Goal: Transaction & Acquisition: Purchase product/service

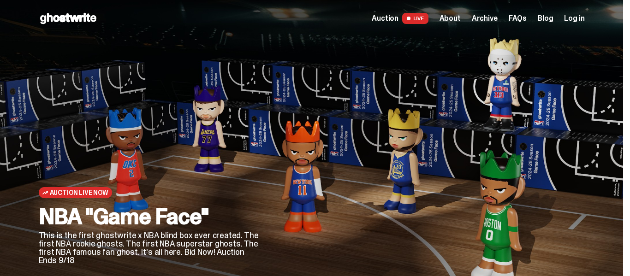
click at [420, 19] on span "LIVE" at bounding box center [415, 18] width 26 height 11
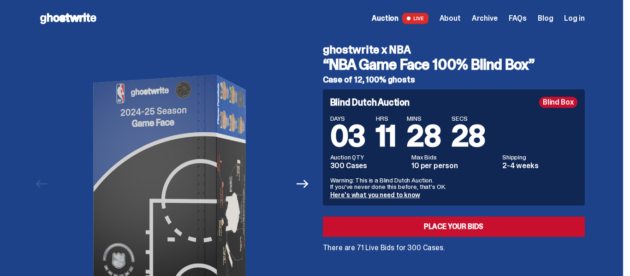
click at [581, 15] on span "Log in" at bounding box center [574, 18] width 20 height 7
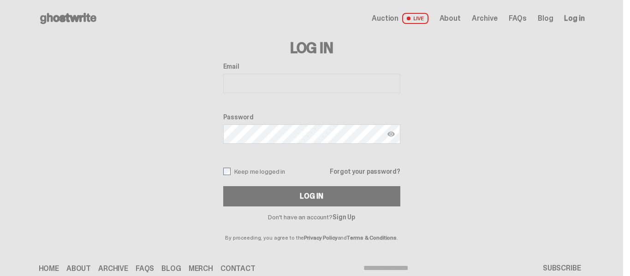
click at [257, 86] on input "Email" at bounding box center [311, 83] width 177 height 19
type input "**********"
click at [223, 186] on button "Log In" at bounding box center [311, 196] width 177 height 20
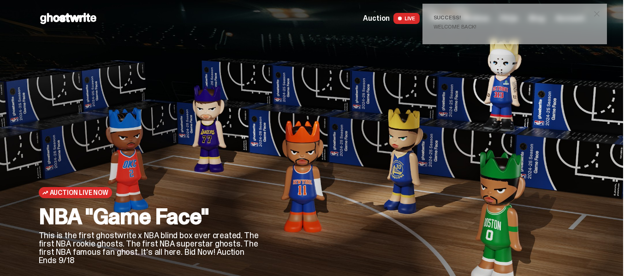
click at [403, 17] on span at bounding box center [399, 18] width 7 height 7
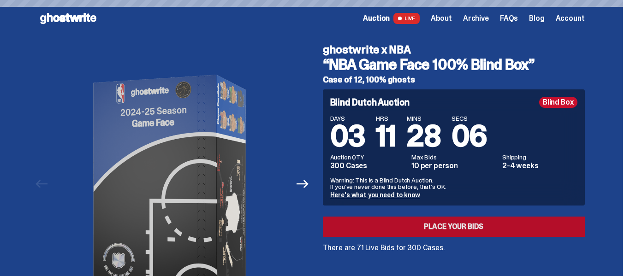
scroll to position [20, 0]
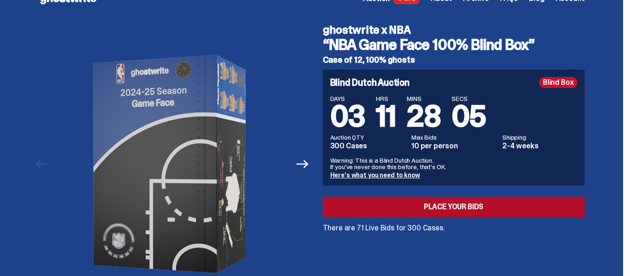
click at [478, 206] on link "Place your Bids" at bounding box center [454, 207] width 262 height 20
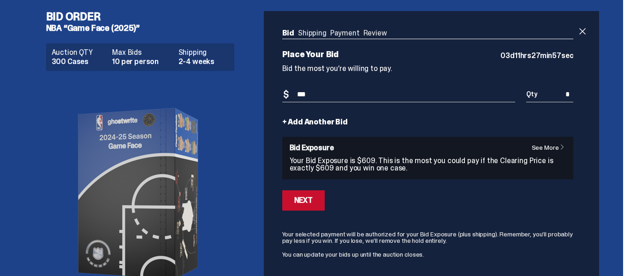
type input "***"
click at [573, 95] on input "*" at bounding box center [549, 94] width 47 height 15
type input "*"
click at [308, 206] on button "Next" at bounding box center [303, 200] width 42 height 20
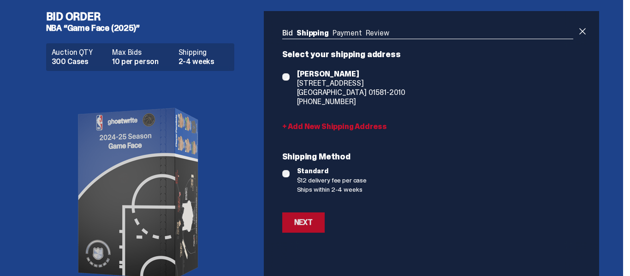
click at [309, 226] on div "Next" at bounding box center [303, 222] width 18 height 7
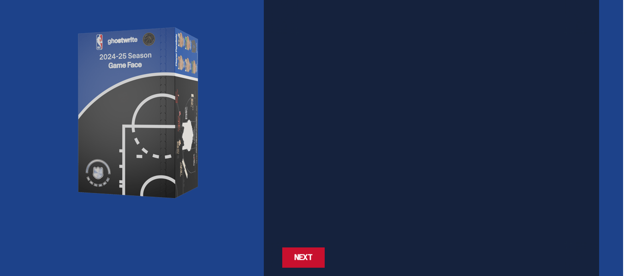
scroll to position [81, 0]
click at [302, 261] on div "Next" at bounding box center [303, 257] width 18 height 7
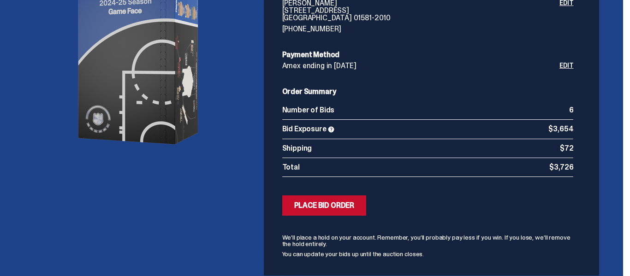
scroll to position [135, 0]
click at [342, 207] on div "Place Bid Order" at bounding box center [324, 204] width 60 height 7
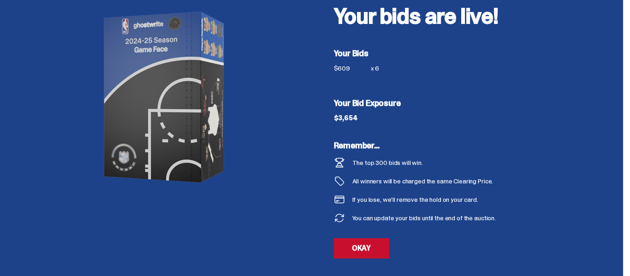
scroll to position [59, 0]
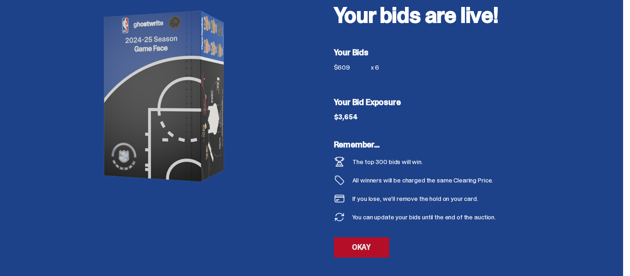
click at [369, 251] on link "OKAY" at bounding box center [361, 247] width 55 height 20
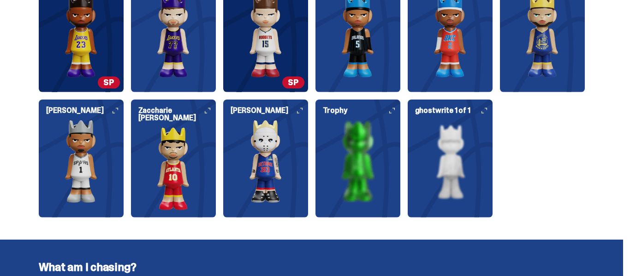
scroll to position [1244, 0]
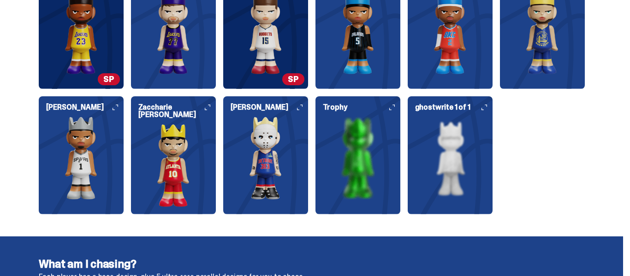
click at [372, 160] on img at bounding box center [357, 158] width 85 height 83
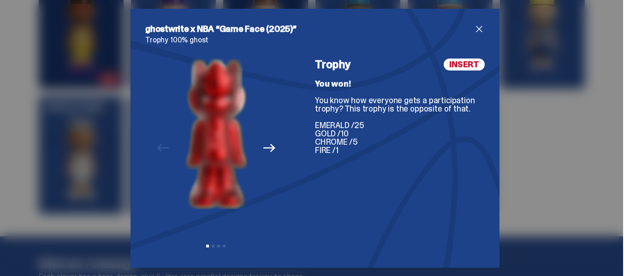
click at [480, 30] on span "close" at bounding box center [479, 29] width 11 height 11
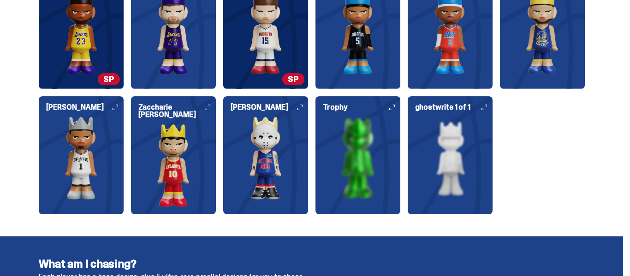
click at [454, 170] on img at bounding box center [450, 158] width 85 height 83
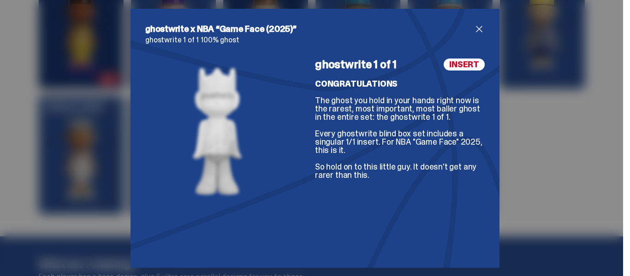
click at [482, 29] on span "close" at bounding box center [479, 29] width 11 height 11
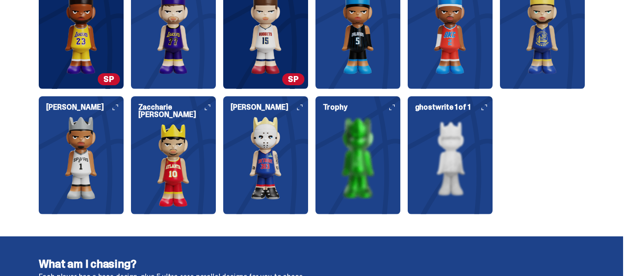
click at [268, 168] on img at bounding box center [265, 158] width 85 height 83
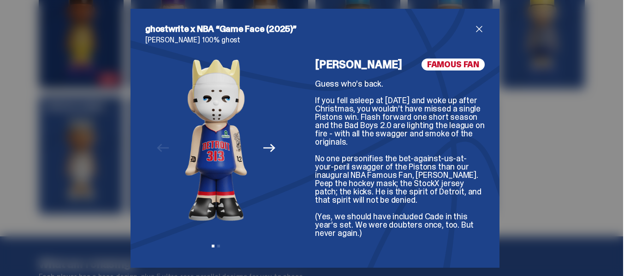
click at [479, 29] on span "close" at bounding box center [479, 29] width 11 height 11
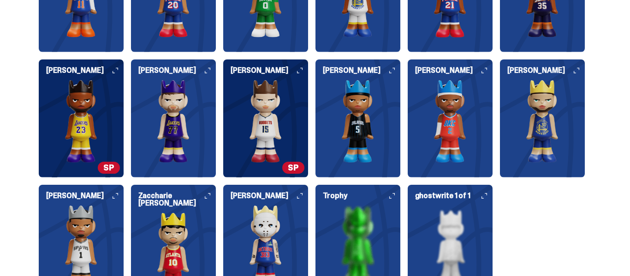
scroll to position [1133, 0]
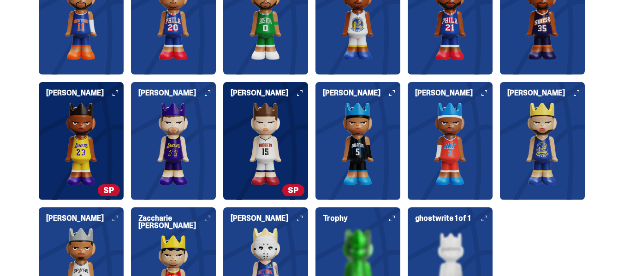
click at [107, 158] on img at bounding box center [81, 143] width 85 height 83
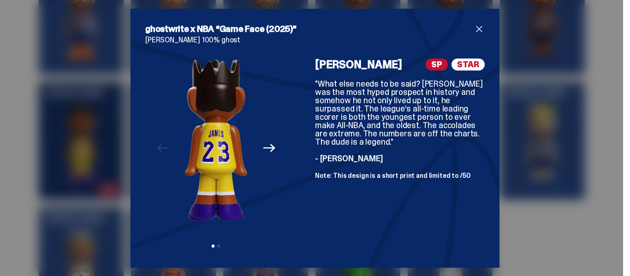
click at [274, 145] on icon "Next" at bounding box center [269, 148] width 12 height 12
click at [162, 146] on icon "Previous" at bounding box center [163, 148] width 12 height 12
click at [480, 27] on span "close" at bounding box center [479, 29] width 11 height 11
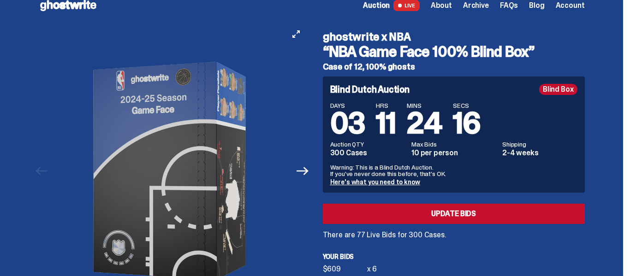
scroll to position [0, 0]
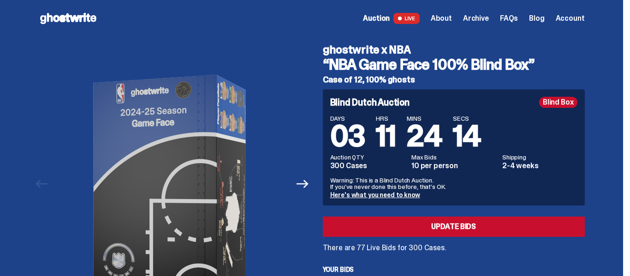
click at [579, 19] on span "Account" at bounding box center [570, 18] width 29 height 7
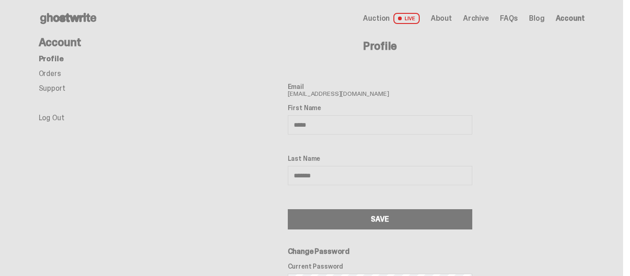
click at [47, 73] on link "Orders" at bounding box center [50, 74] width 22 height 10
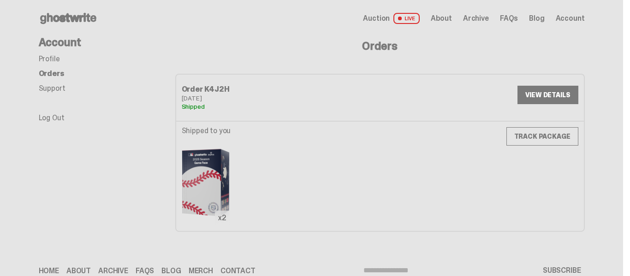
click at [412, 17] on span "LIVE" at bounding box center [406, 18] width 26 height 11
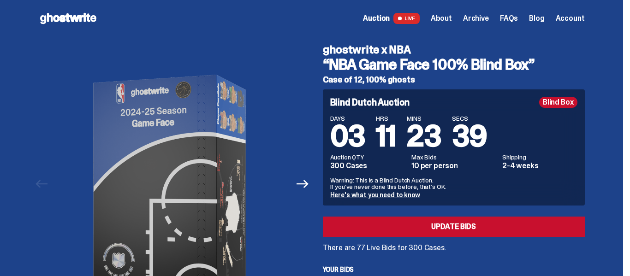
click at [589, 18] on div "Open main menu Home Auction LIVE About Archive FAQs Blog Account" at bounding box center [312, 18] width 590 height 37
click at [584, 18] on span "Account" at bounding box center [570, 18] width 29 height 7
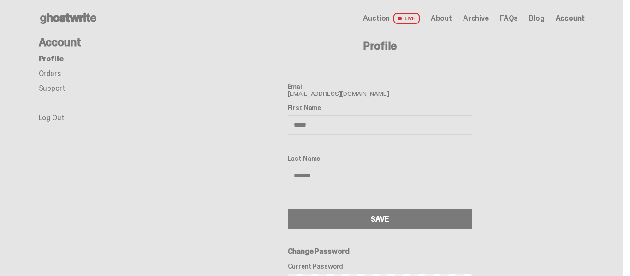
click at [59, 118] on link "Log Out" at bounding box center [52, 118] width 26 height 10
